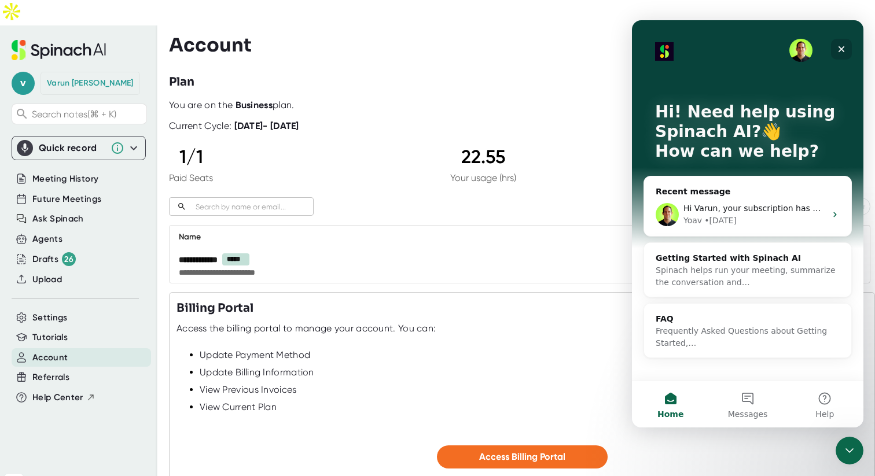
click at [842, 46] on icon "Close" at bounding box center [841, 49] width 9 height 9
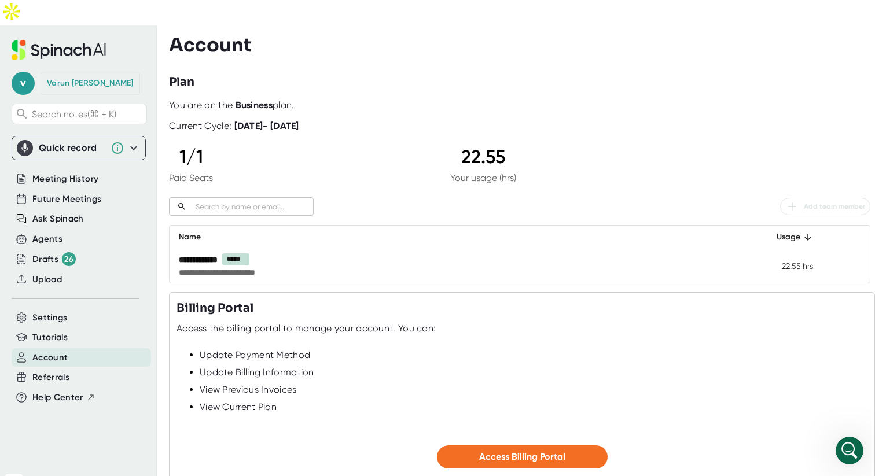
click at [44, 40] on icon at bounding box center [59, 50] width 94 height 20
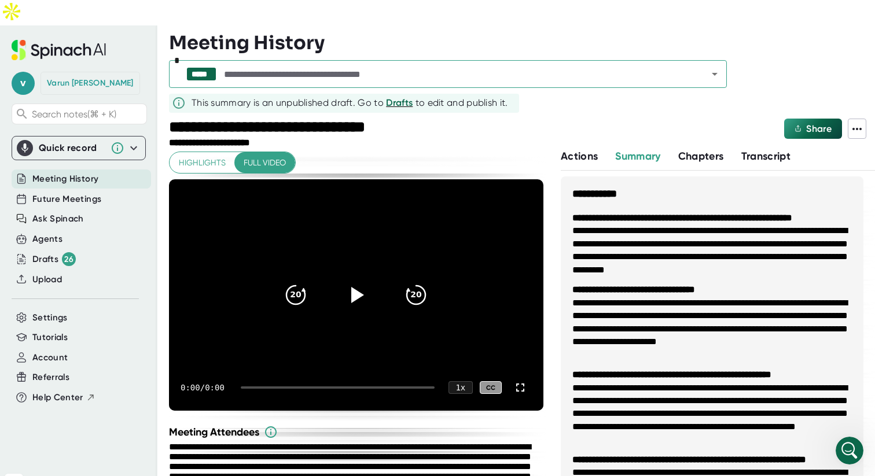
scroll to position [158, 0]
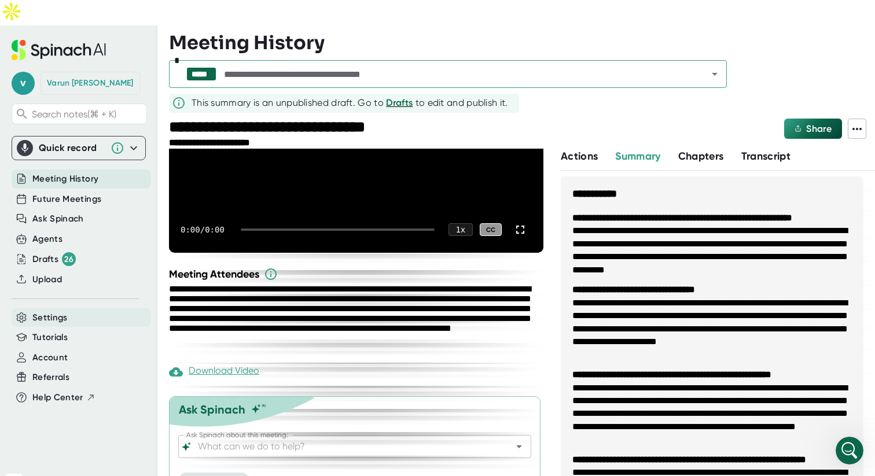
click at [59, 311] on span "Settings" at bounding box center [49, 317] width 35 height 13
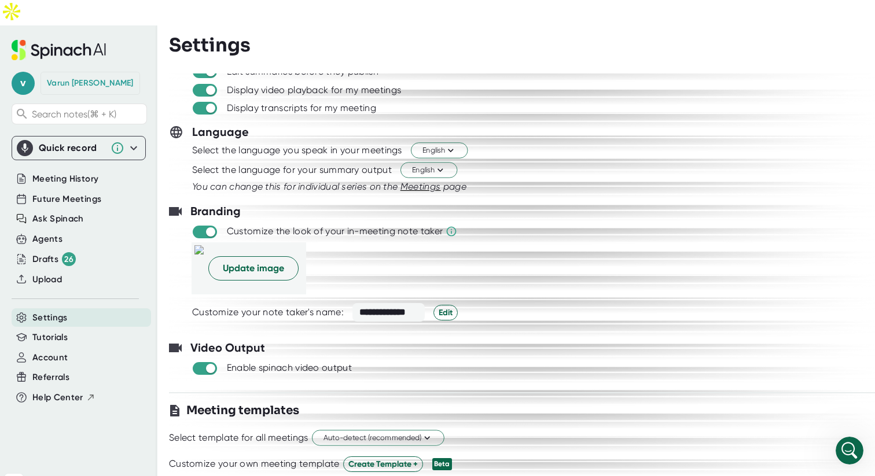
scroll to position [101, 0]
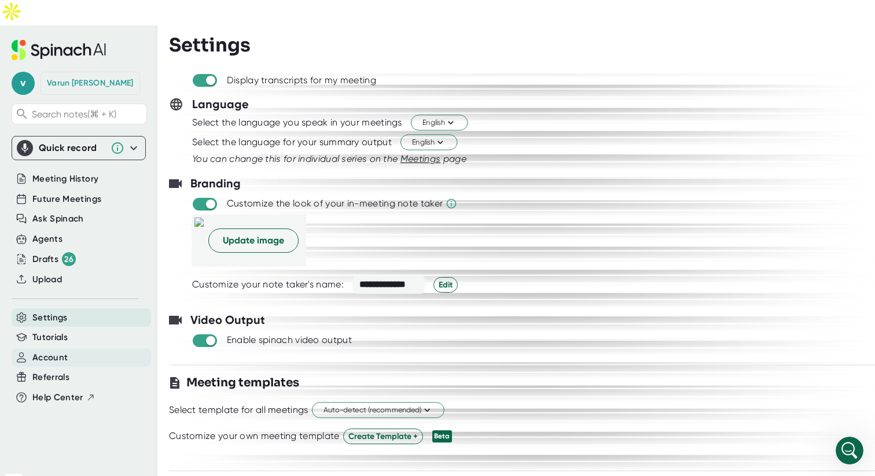
click at [78, 348] on div "Account" at bounding box center [81, 357] width 139 height 19
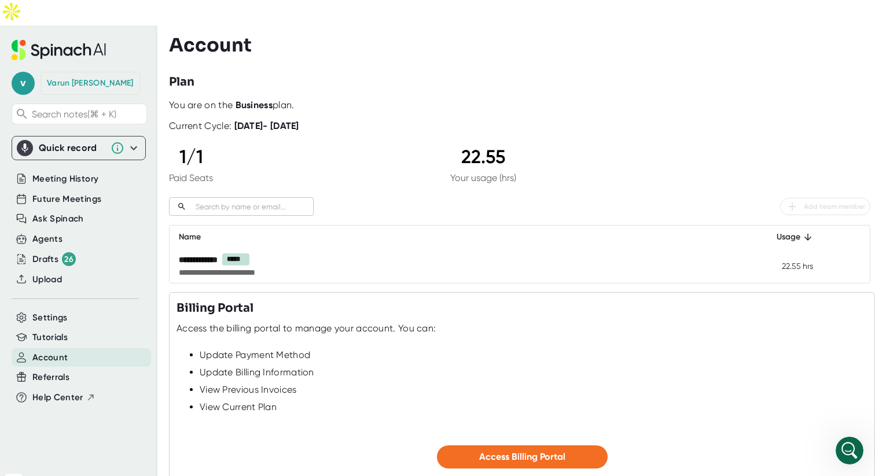
scroll to position [62, 0]
